Goal: Information Seeking & Learning: Find specific fact

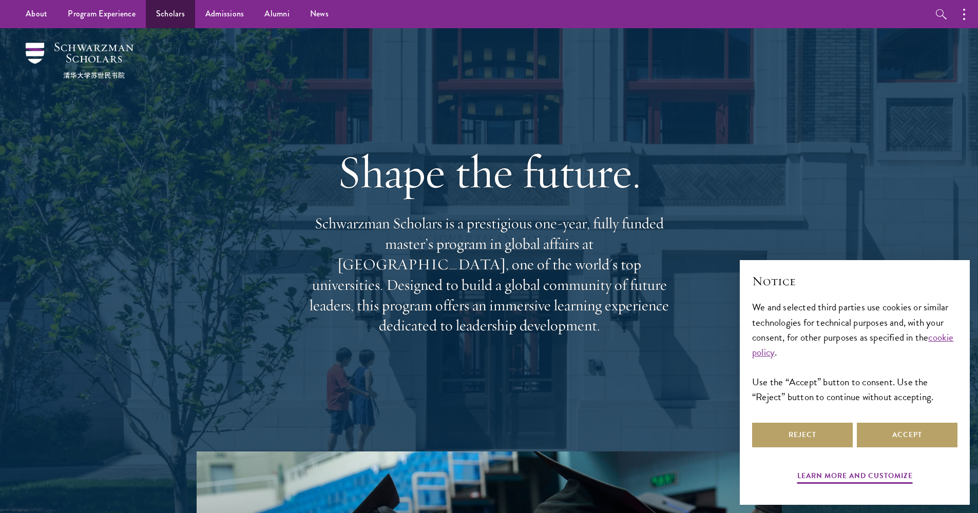
click at [168, 16] on link "Scholars" at bounding box center [170, 14] width 49 height 28
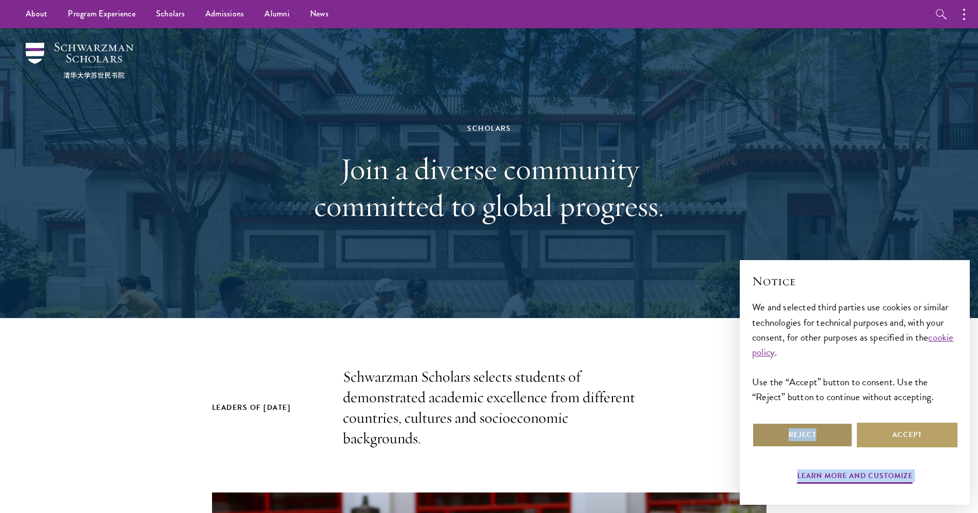
click at [816, 434] on button "Reject" at bounding box center [802, 435] width 101 height 25
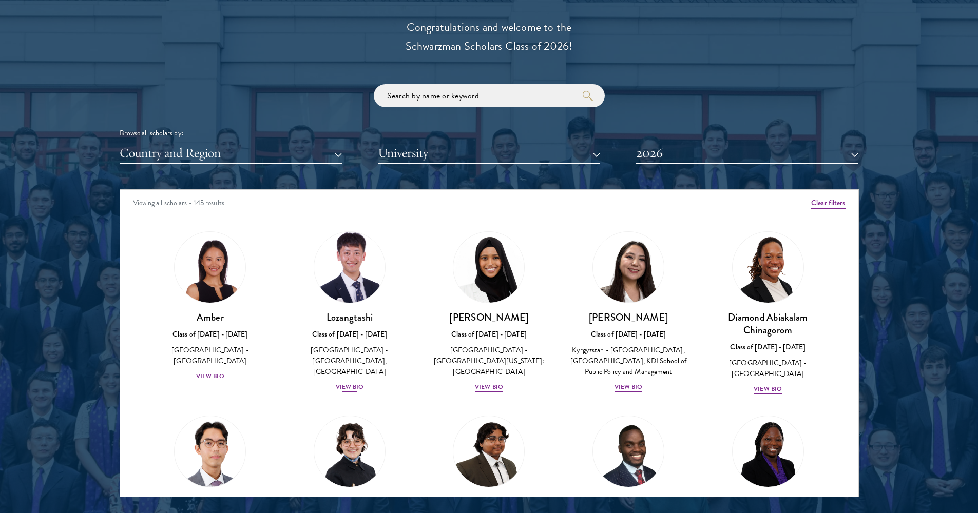
scroll to position [1174, 0]
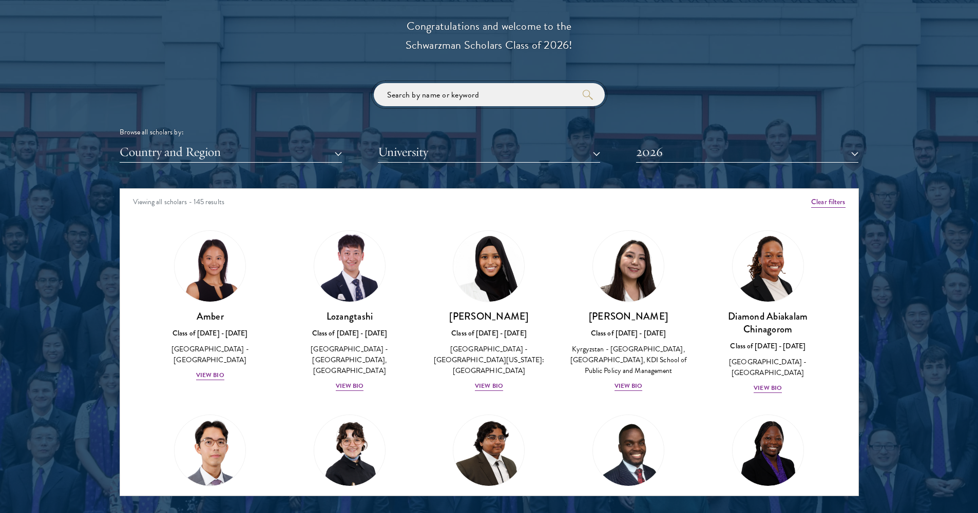
click at [456, 98] on input "search" at bounding box center [489, 94] width 231 height 23
click button "submit" at bounding box center [0, 0] width 0 height 0
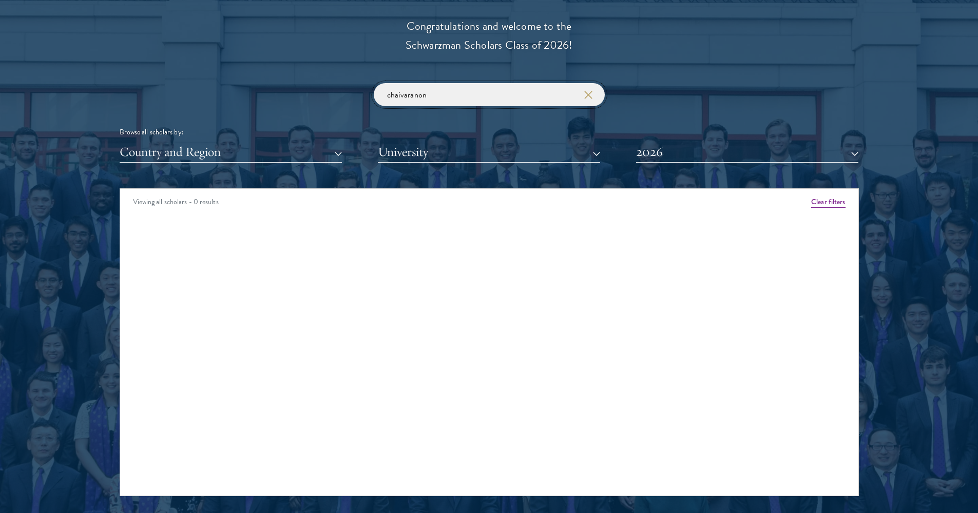
drag, startPoint x: 447, startPoint y: 93, endPoint x: 269, endPoint y: 92, distance: 177.1
click at [269, 92] on div "chaivaranon Browse all scholars by: Country and Region All Countries and Region…" at bounding box center [489, 123] width 739 height 80
type input "r"
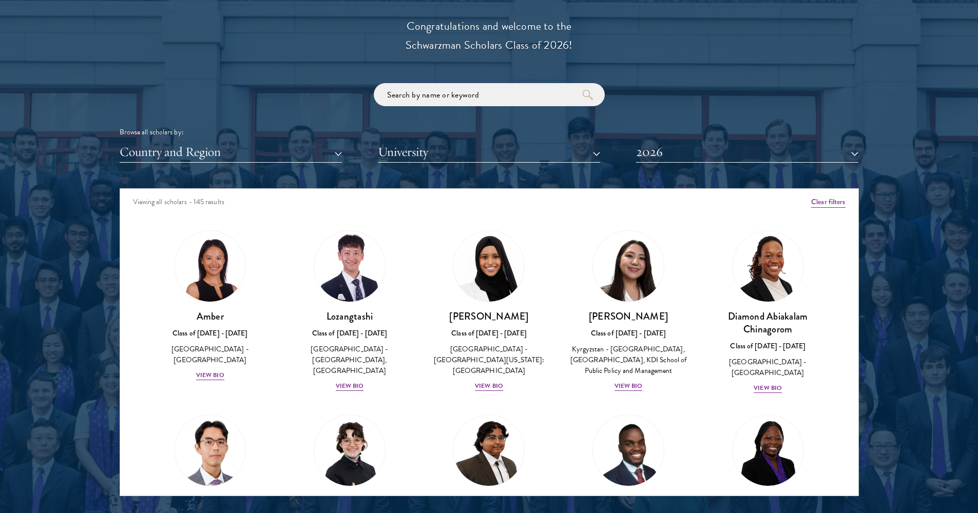
click at [673, 156] on button "2026" at bounding box center [747, 152] width 222 height 21
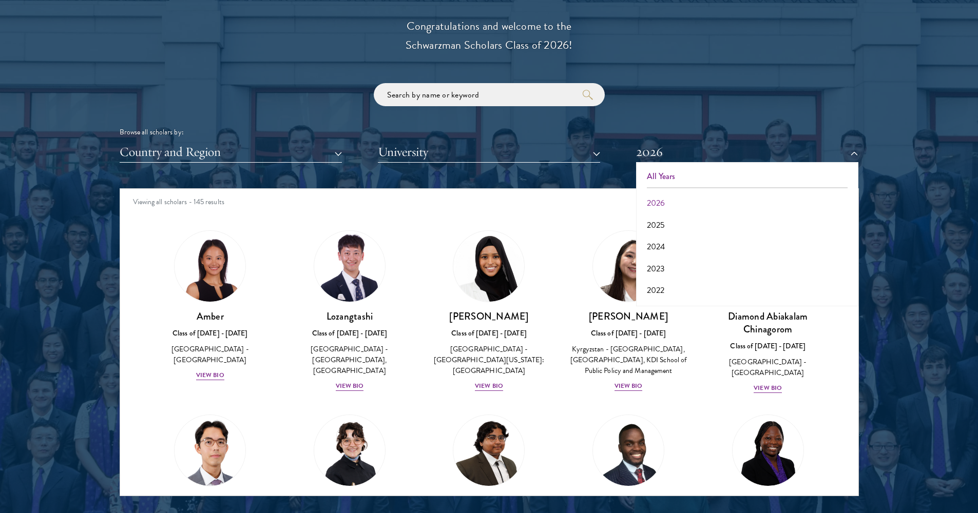
click at [668, 175] on button "All Years" at bounding box center [747, 177] width 216 height 22
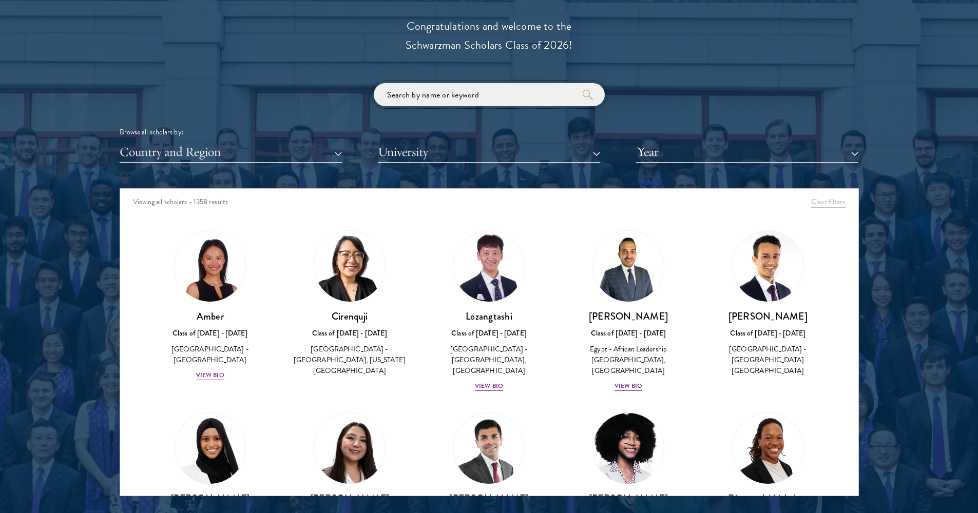
click at [501, 88] on input "search" at bounding box center [489, 94] width 231 height 23
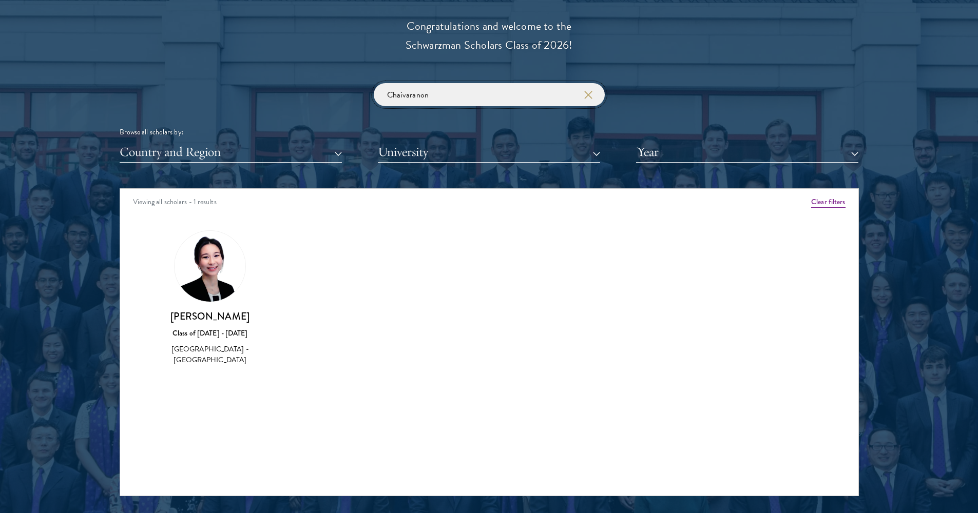
type input "Chaivaranon"
drag, startPoint x: 501, startPoint y: 88, endPoint x: 209, endPoint y: 259, distance: 337.7
click at [209, 259] on img at bounding box center [210, 266] width 71 height 71
click at [201, 316] on h3 "[PERSON_NAME]" at bounding box center [210, 316] width 119 height 13
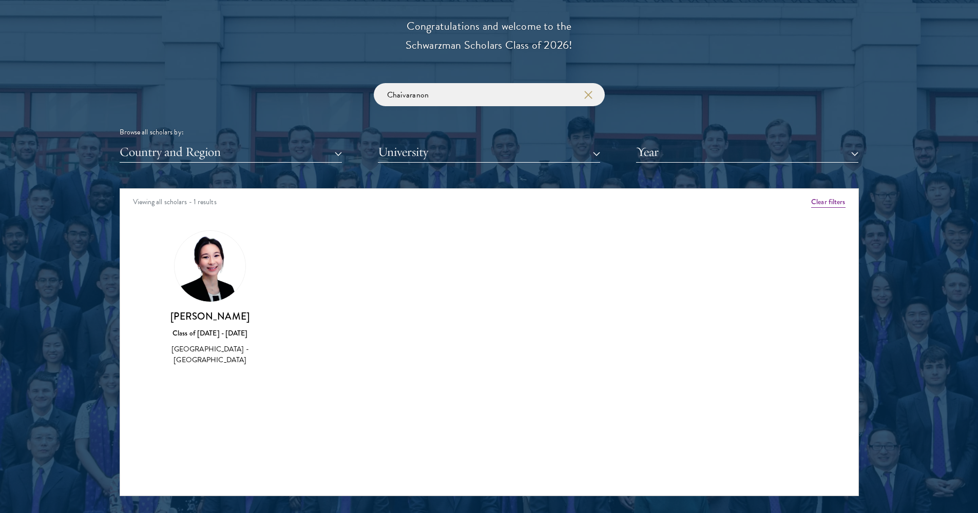
click at [201, 261] on img at bounding box center [210, 266] width 71 height 71
click at [202, 337] on div "[PERSON_NAME] Class of [DATE] - [DATE] [GEOGRAPHIC_DATA] - [GEOGRAPHIC_DATA]" at bounding box center [210, 338] width 119 height 56
click at [202, 331] on div "Class of [DATE] - [DATE]" at bounding box center [210, 333] width 119 height 11
click at [202, 355] on div "[GEOGRAPHIC_DATA] - [GEOGRAPHIC_DATA]" at bounding box center [210, 355] width 119 height 22
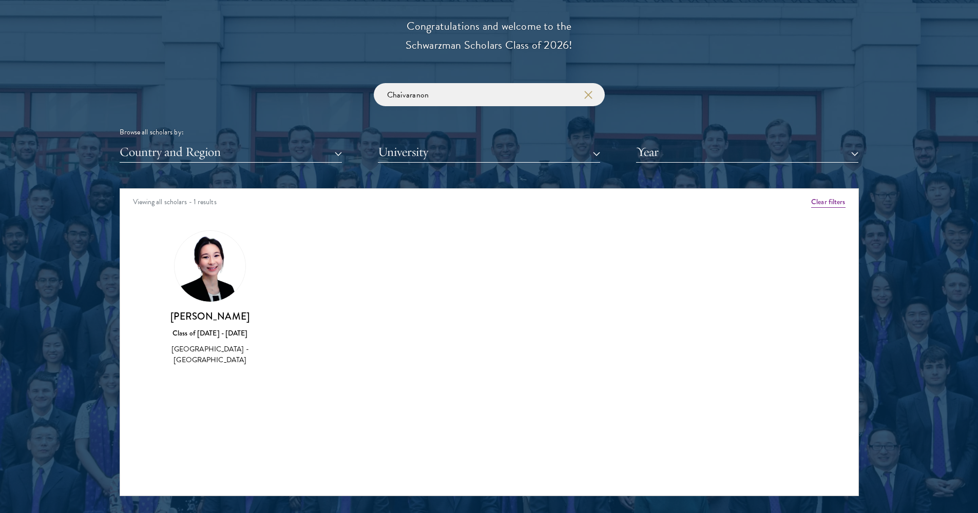
click at [210, 355] on div "[GEOGRAPHIC_DATA] - [GEOGRAPHIC_DATA]" at bounding box center [210, 355] width 119 height 22
click at [188, 332] on div "Class of [DATE] - [DATE]" at bounding box center [210, 333] width 119 height 11
click at [195, 276] on img at bounding box center [210, 266] width 71 height 71
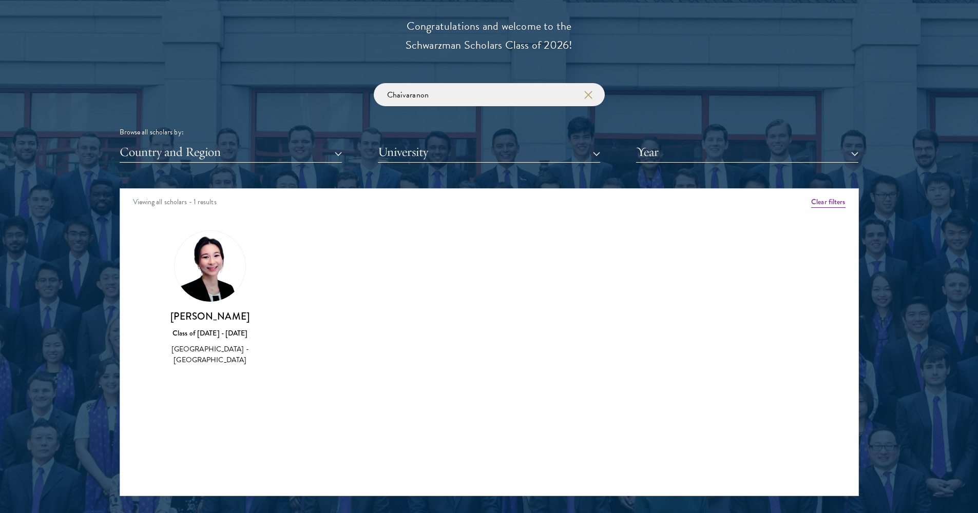
click at [539, 268] on div "Amber Class of [DATE] - [DATE] [GEOGRAPHIC_DATA] - [GEOGRAPHIC_DATA] View Bio C…" at bounding box center [489, 308] width 738 height 180
